Goal: Task Accomplishment & Management: Complete application form

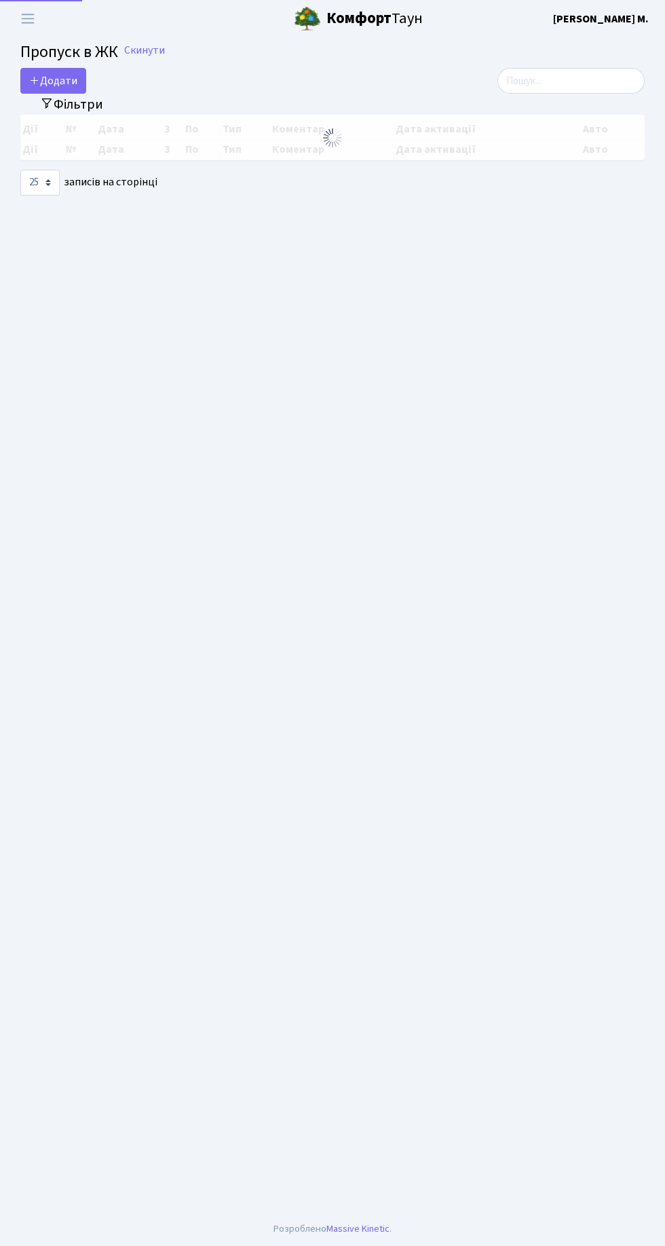
select select "25"
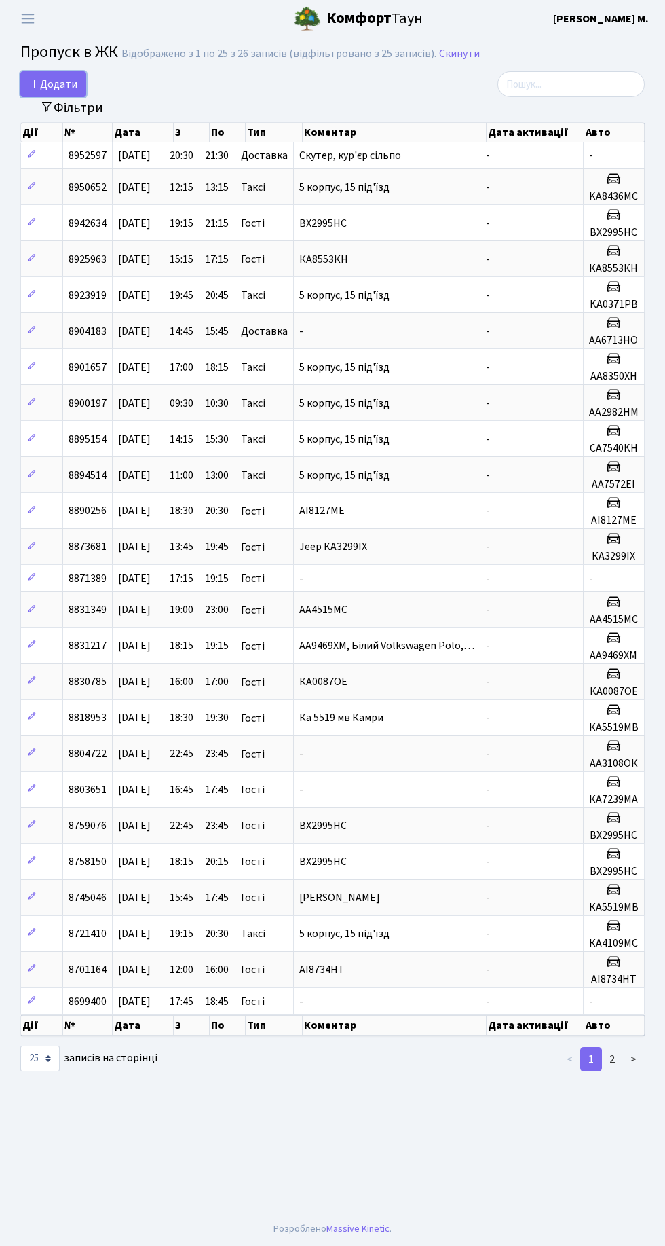
click at [81, 82] on link "Додати" at bounding box center [53, 84] width 66 height 26
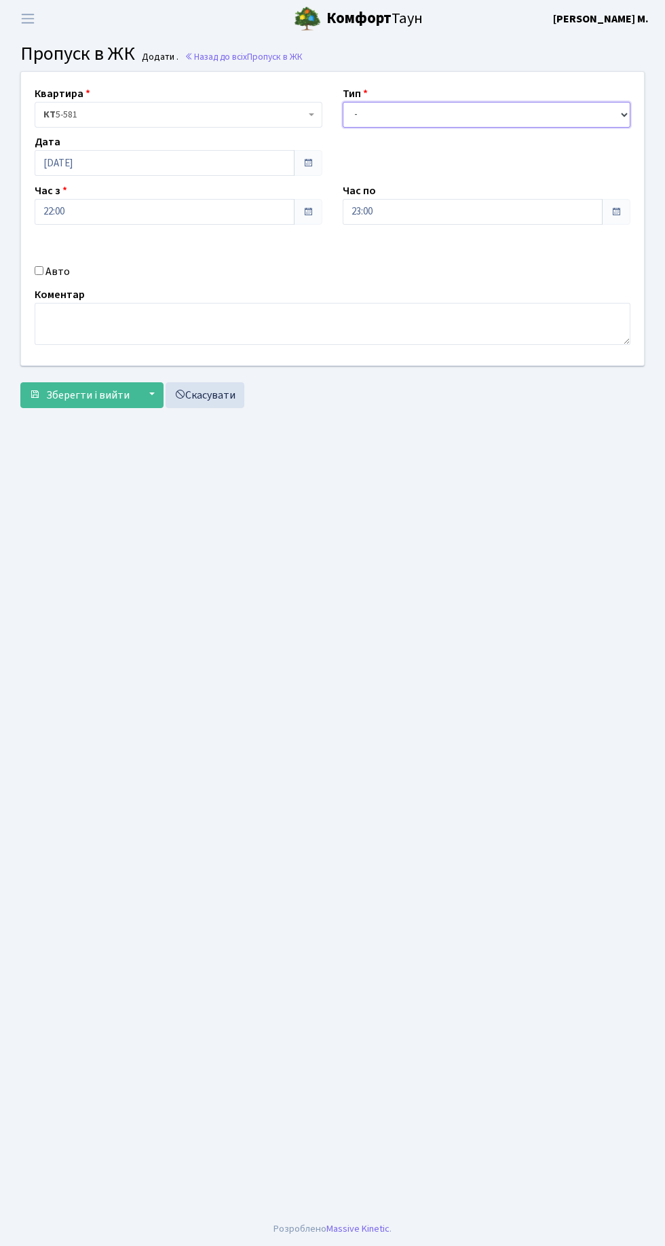
click at [496, 109] on select "- Доставка Таксі Гості Сервіс" at bounding box center [487, 115] width 288 height 26
select select "1"
click at [343, 102] on select "- Доставка Таксі Гості Сервіс" at bounding box center [487, 115] width 288 height 26
click at [385, 315] on textarea at bounding box center [333, 324] width 596 height 42
type textarea "Кур'єр глово"
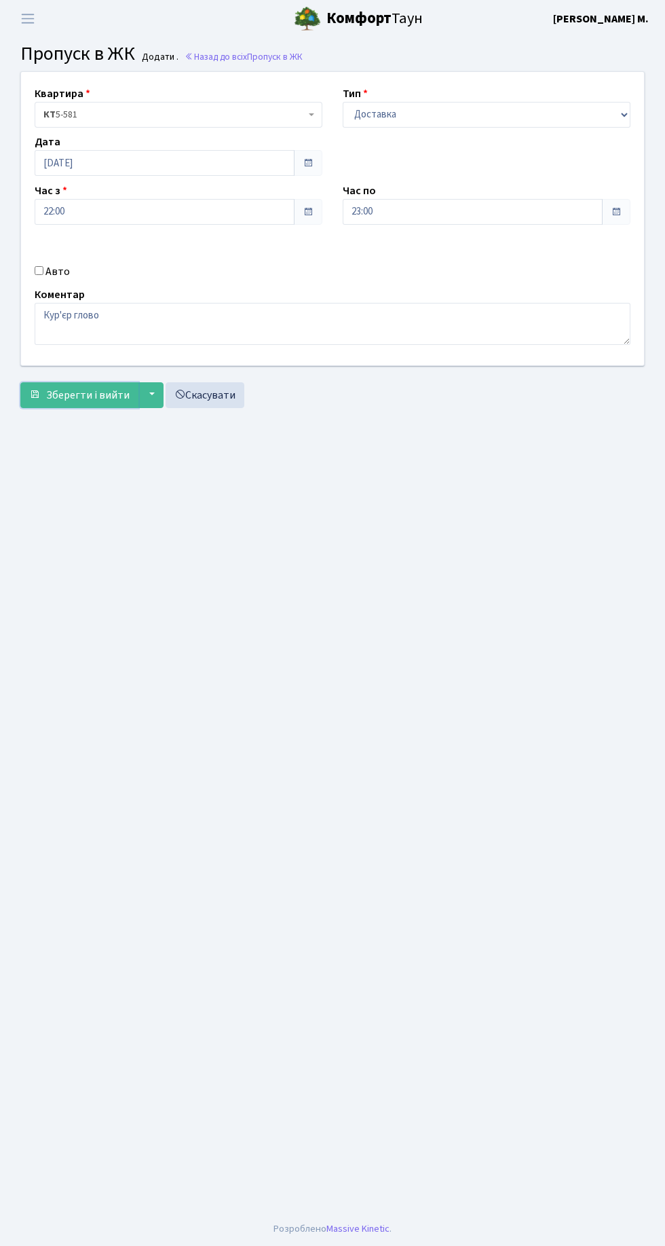
click at [103, 396] on span "Зберегти і вийти" at bounding box center [88, 395] width 84 height 15
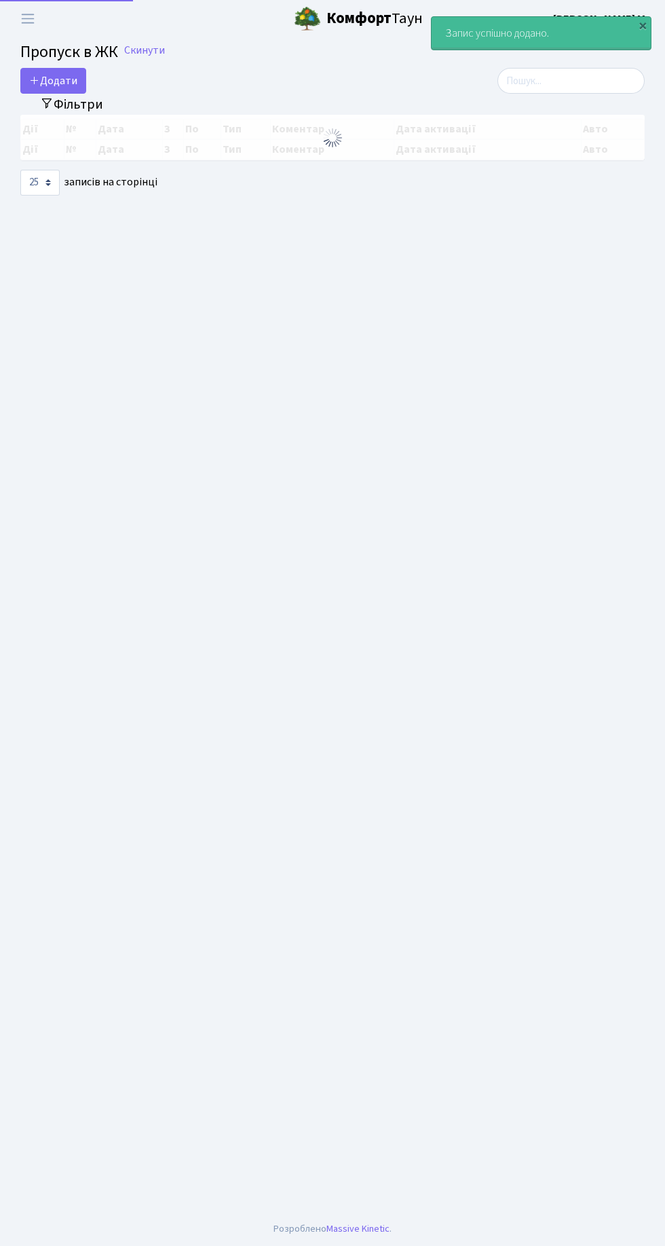
select select "25"
